Goal: Task Accomplishment & Management: Manage account settings

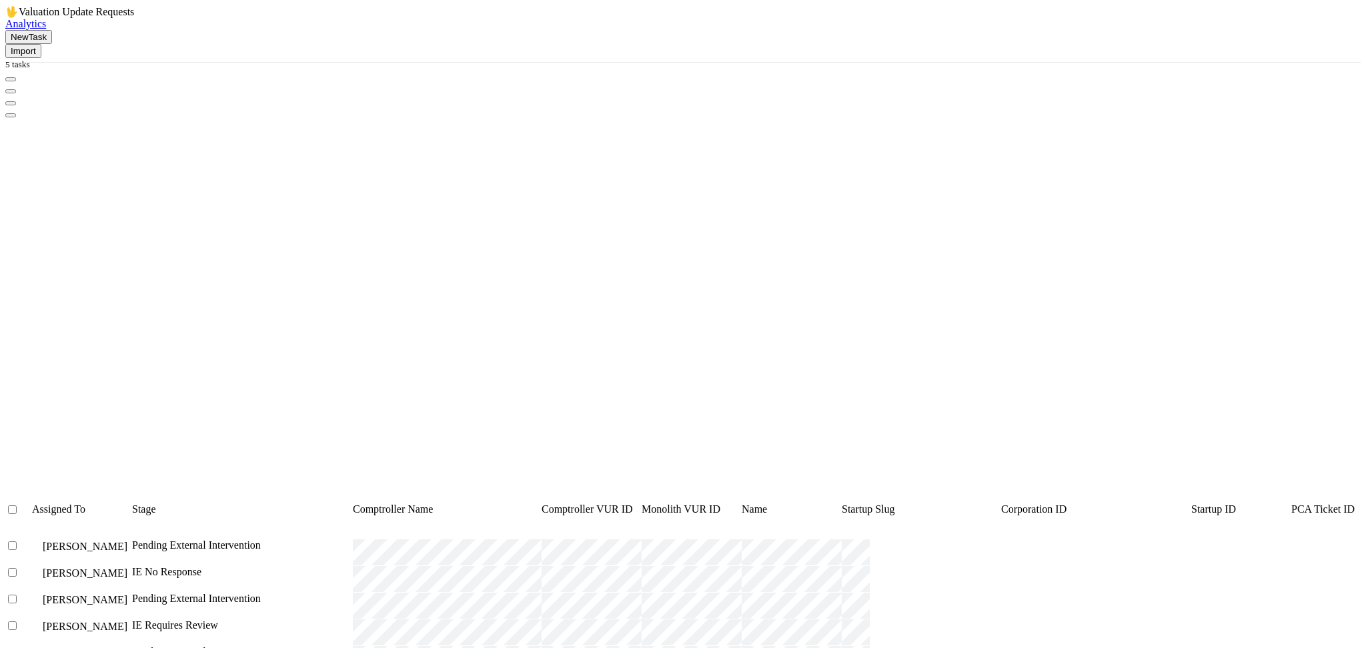
scroll to position [517, 1064]
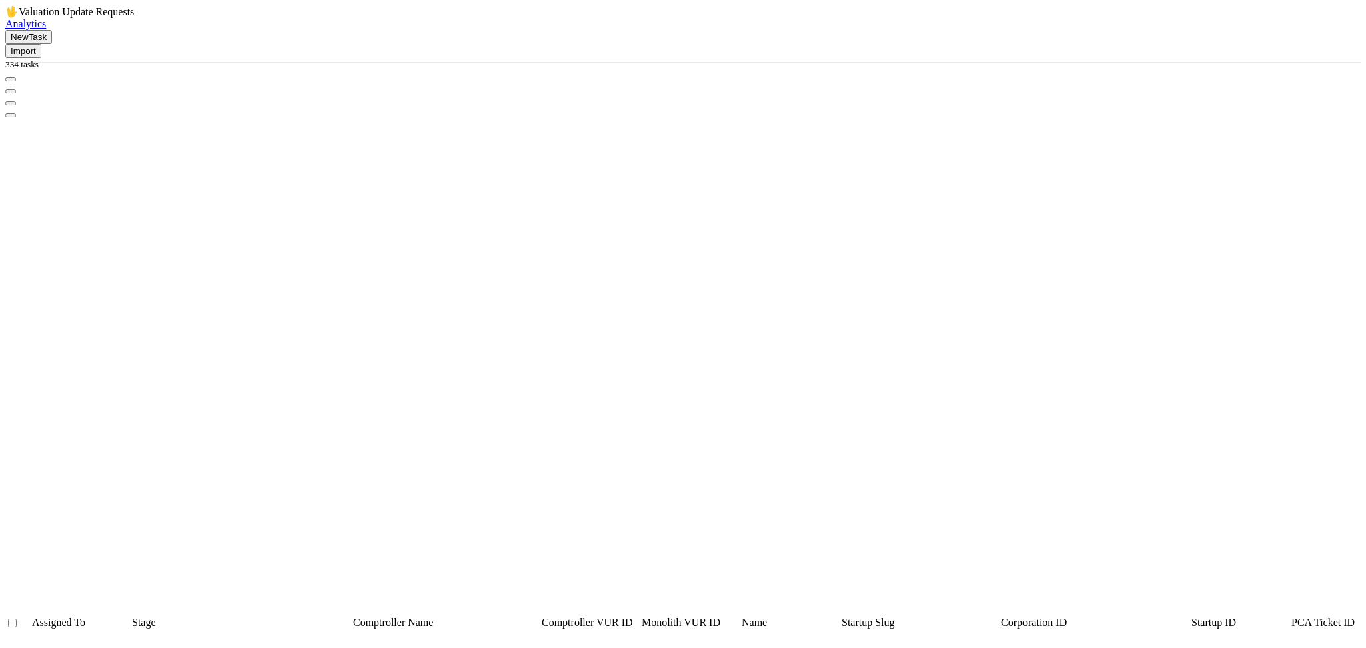
scroll to position [282, 0]
